Goal: Task Accomplishment & Management: Manage account settings

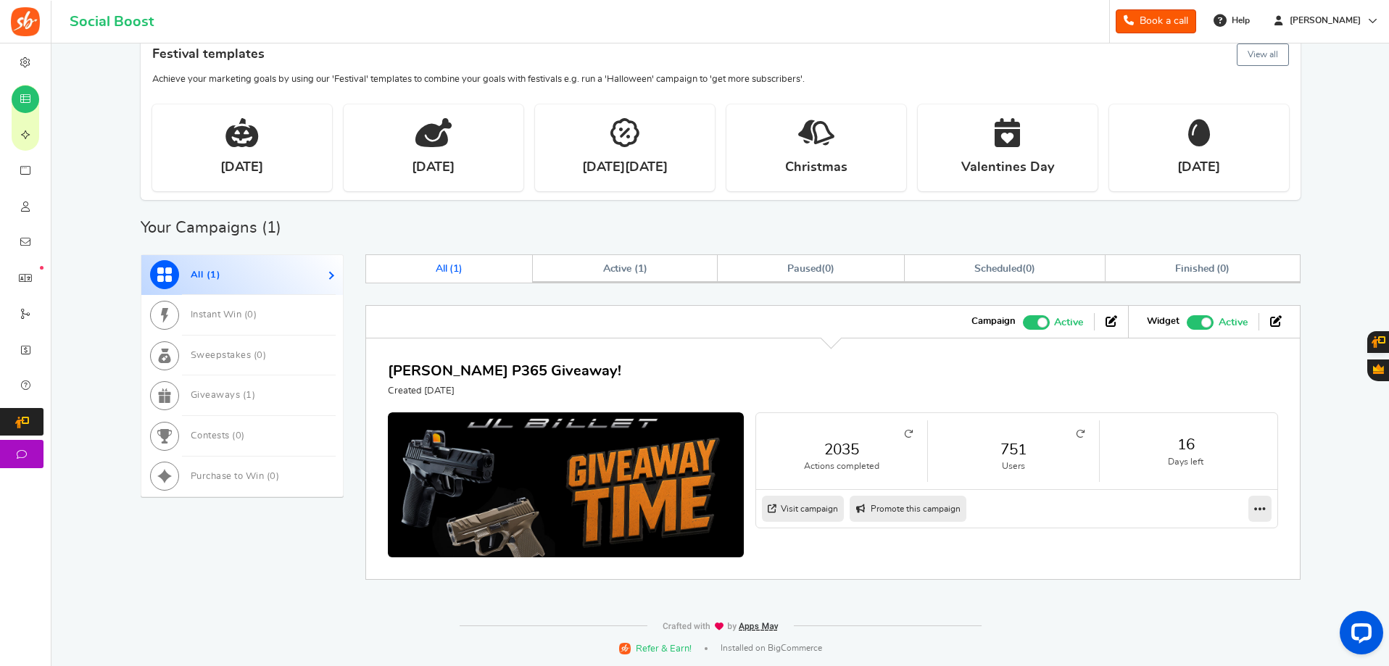
click at [1081, 434] on icon at bounding box center [1080, 434] width 9 height 9
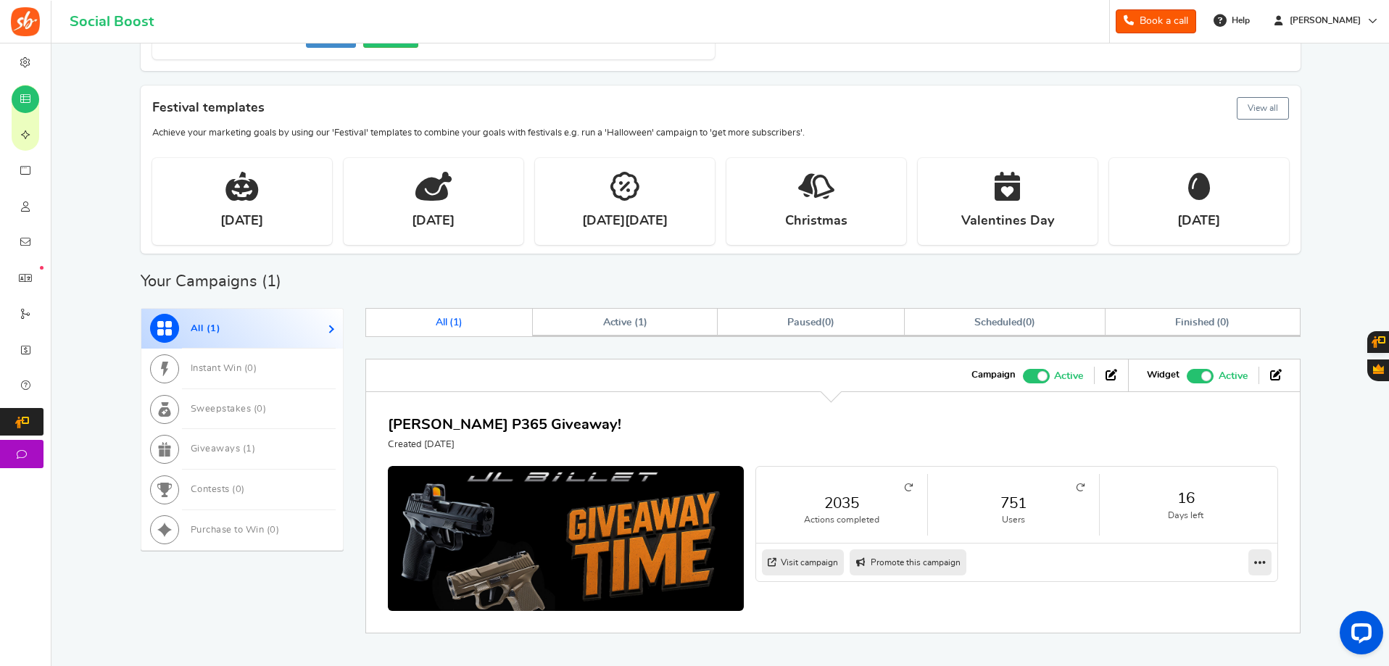
scroll to position [365, 0]
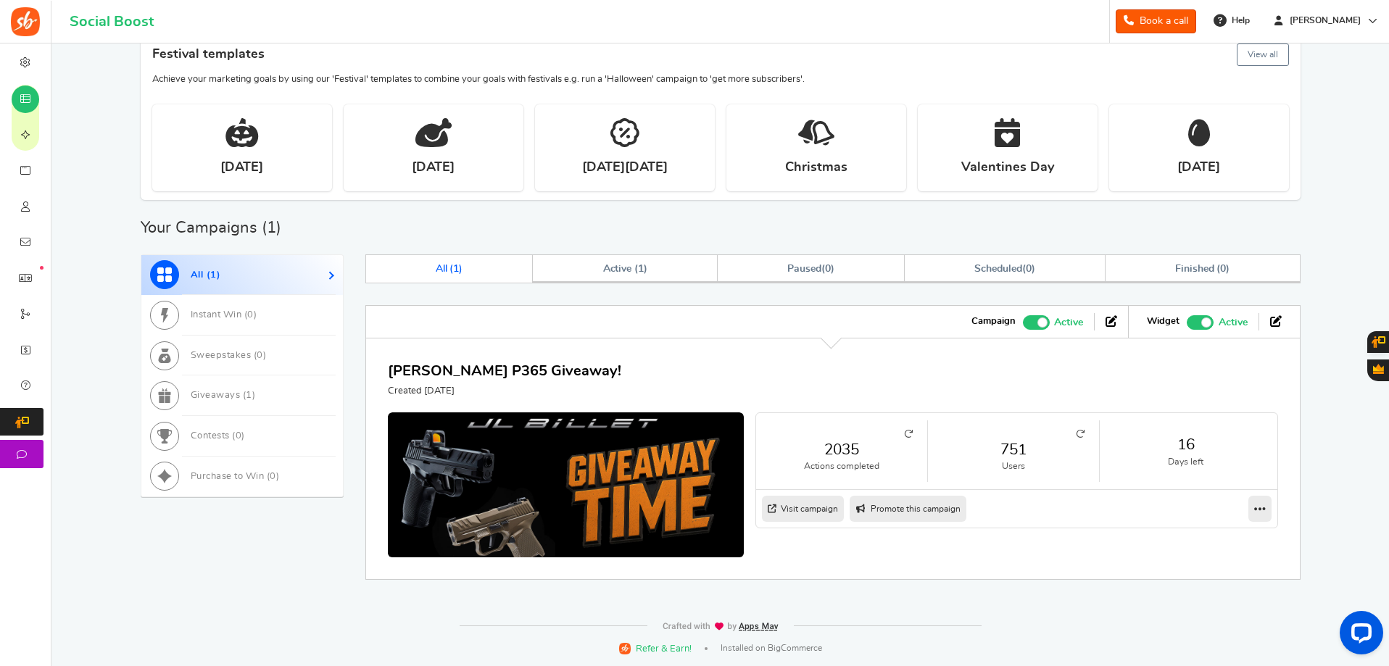
click at [803, 506] on link "Visit campaign" at bounding box center [803, 509] width 82 height 26
click at [905, 512] on link "Promote this campaign" at bounding box center [908, 509] width 117 height 26
type input "[URL][DOMAIN_NAME]"
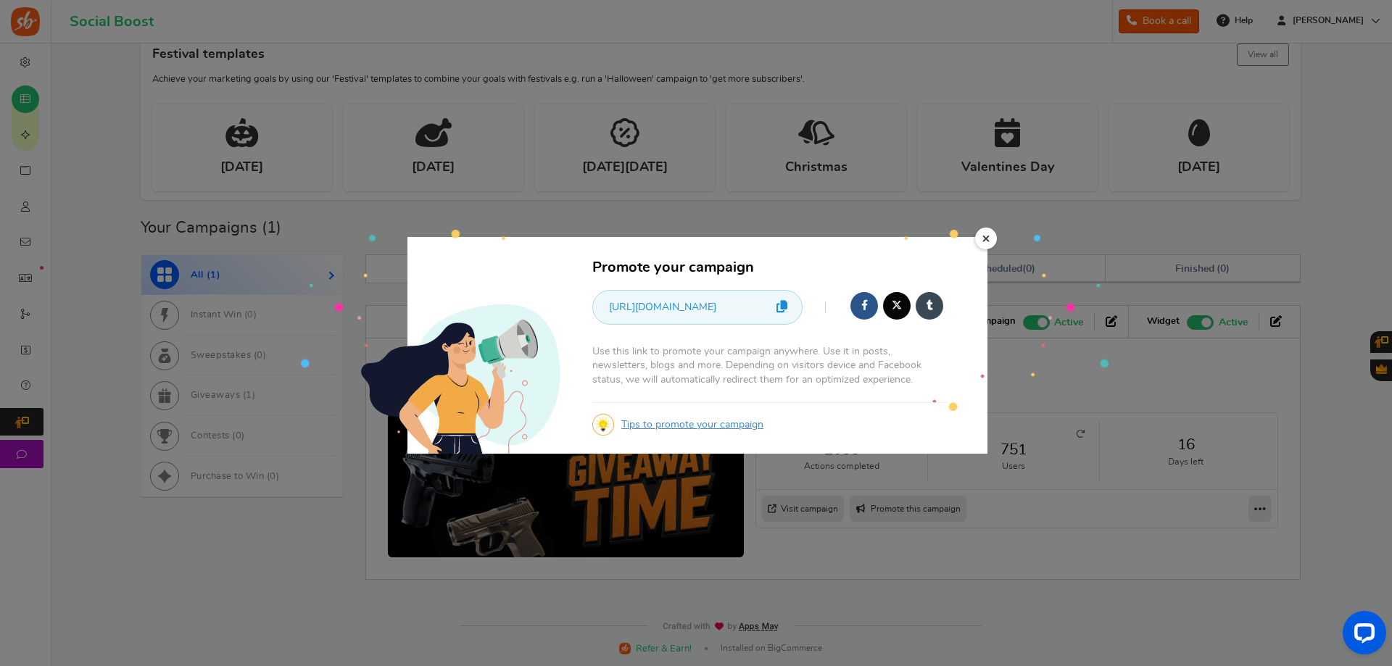
click at [991, 236] on link "×" at bounding box center [986, 239] width 22 height 22
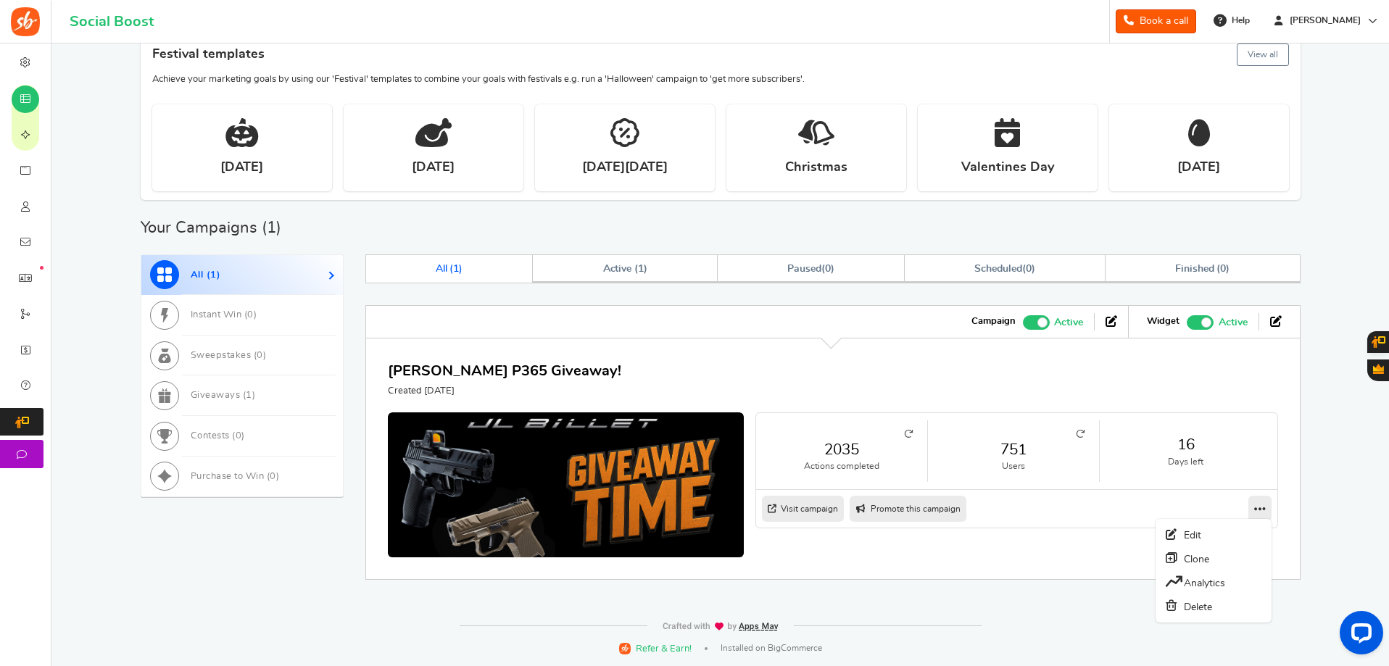
click at [1262, 512] on icon at bounding box center [1260, 509] width 12 height 13
click at [473, 383] on div "[PERSON_NAME] P365 Giveaway! Created [DATE]" at bounding box center [504, 379] width 233 height 38
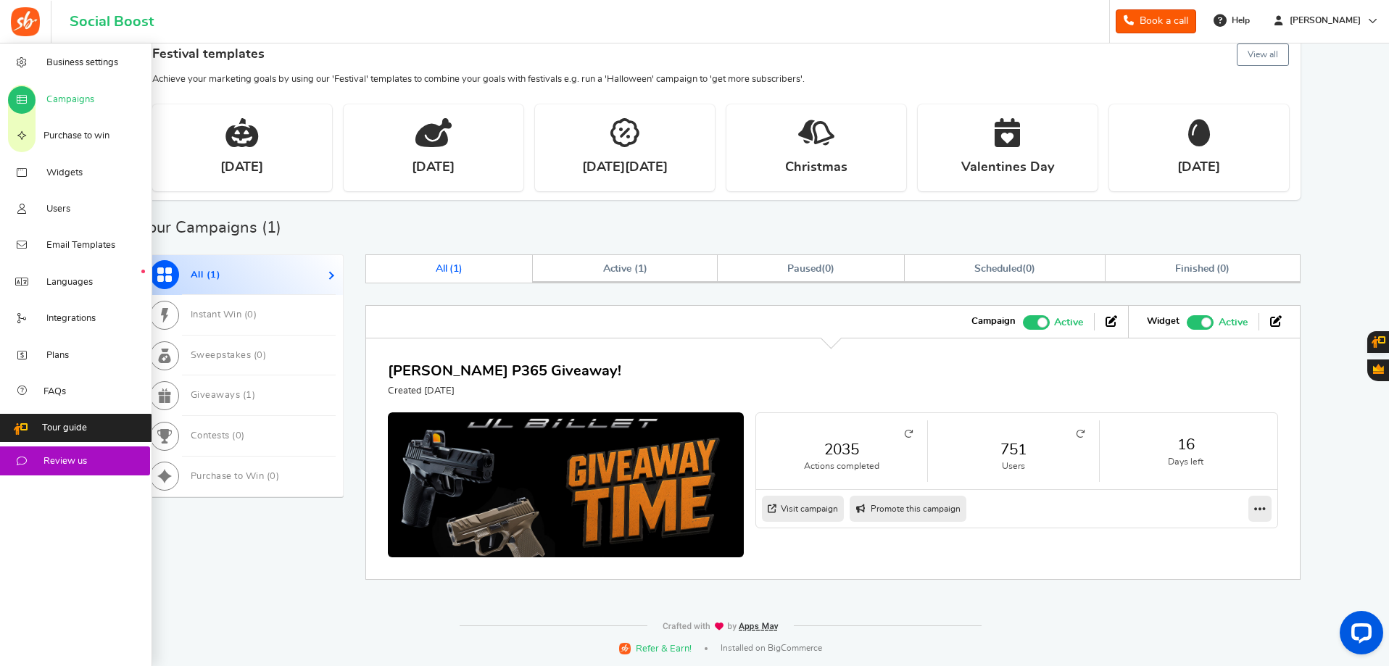
click at [57, 99] on span "Campaigns" at bounding box center [70, 100] width 48 height 13
click at [66, 205] on span "Users" at bounding box center [58, 209] width 24 height 13
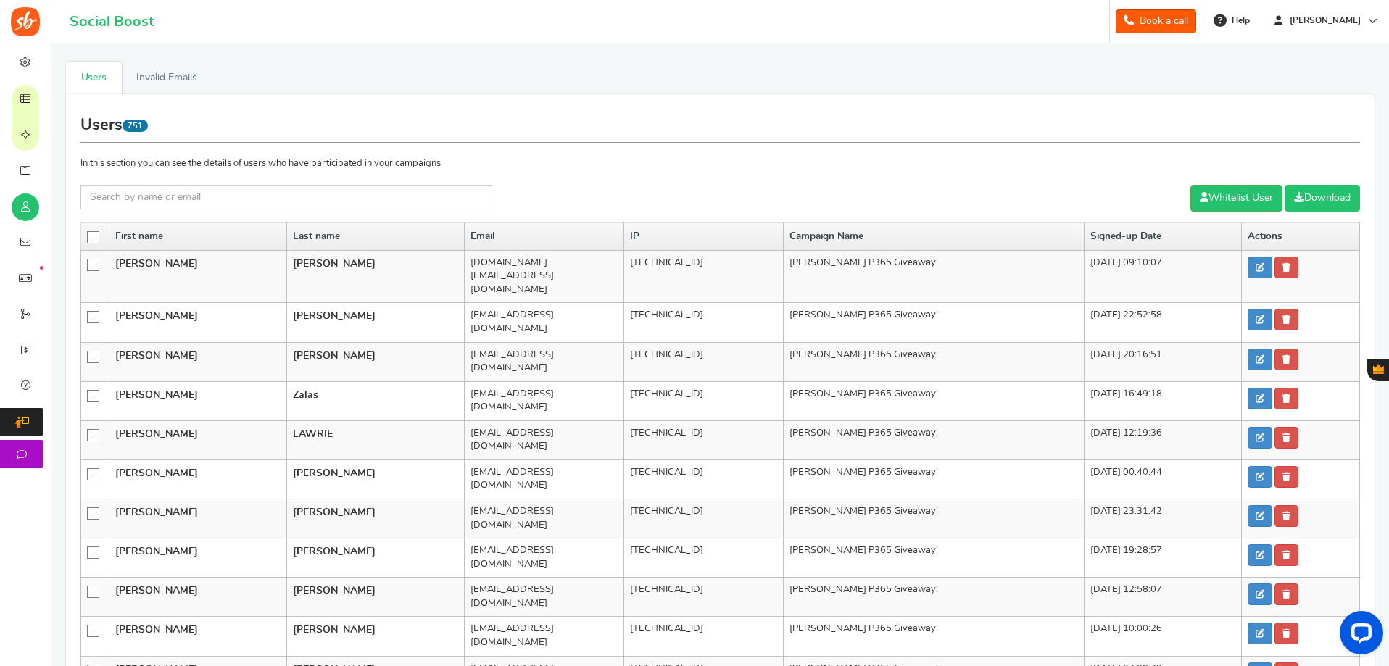
click at [1306, 194] on link "Download" at bounding box center [1322, 198] width 75 height 27
